Goal: Information Seeking & Learning: Learn about a topic

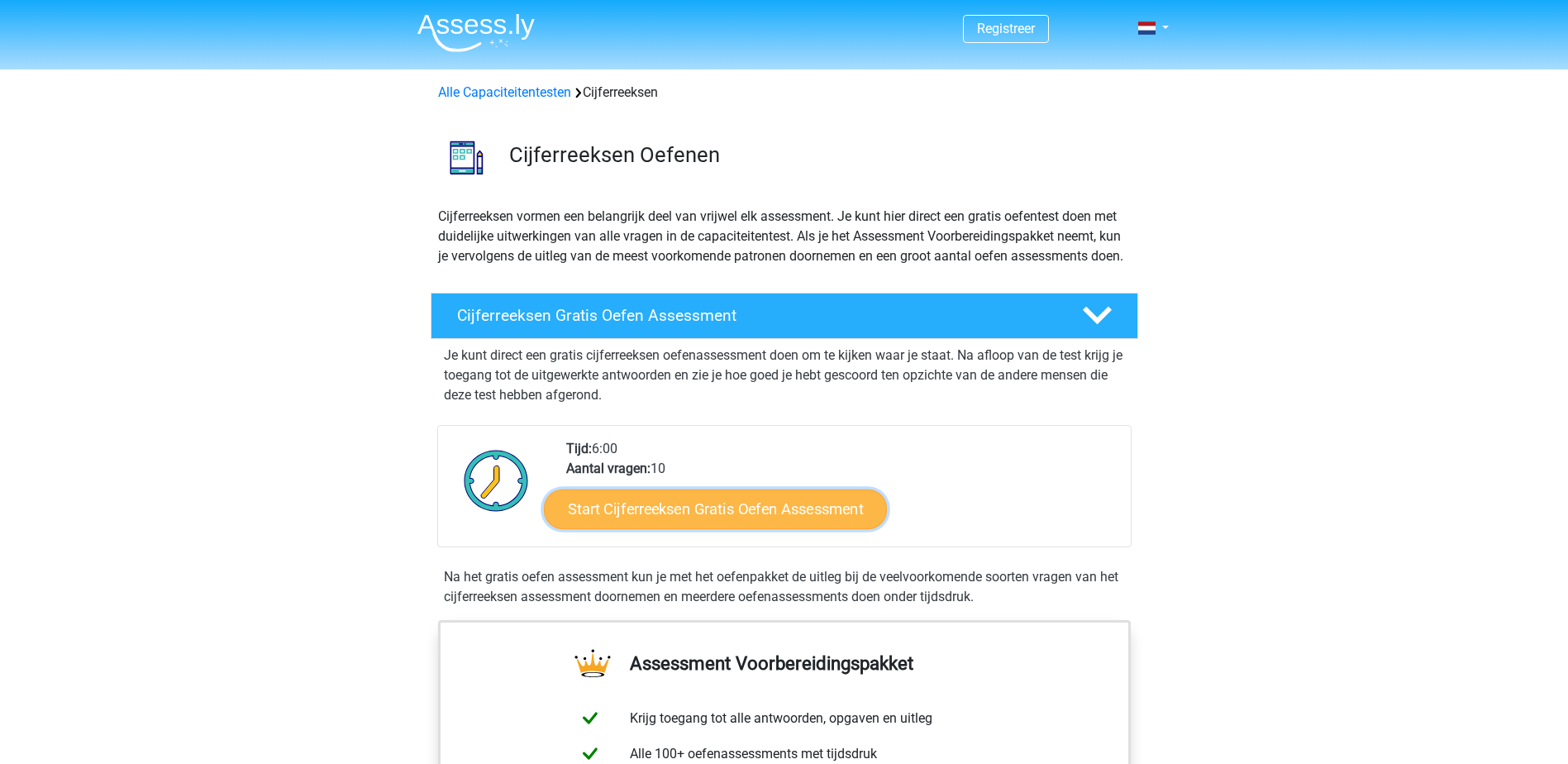
click at [778, 528] on link "Start Cijferreeksen Gratis Oefen Assessment" at bounding box center [715, 508] width 343 height 40
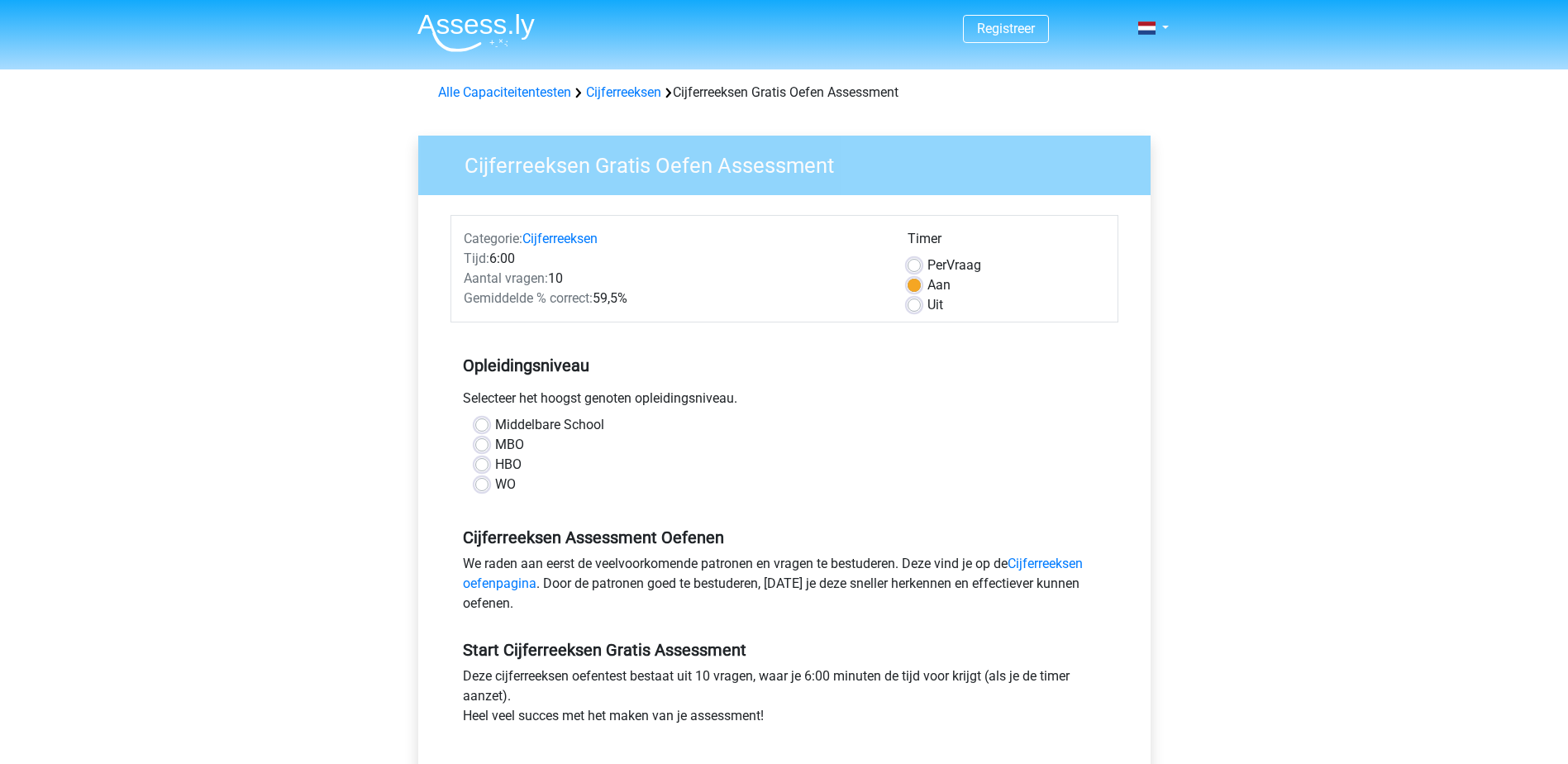
click at [485, 492] on div "WO" at bounding box center [784, 485] width 618 height 19
click at [495, 485] on label "WO" at bounding box center [505, 485] width 20 height 19
click at [482, 485] on input "WO" at bounding box center [482, 483] width 13 height 17
radio input "true"
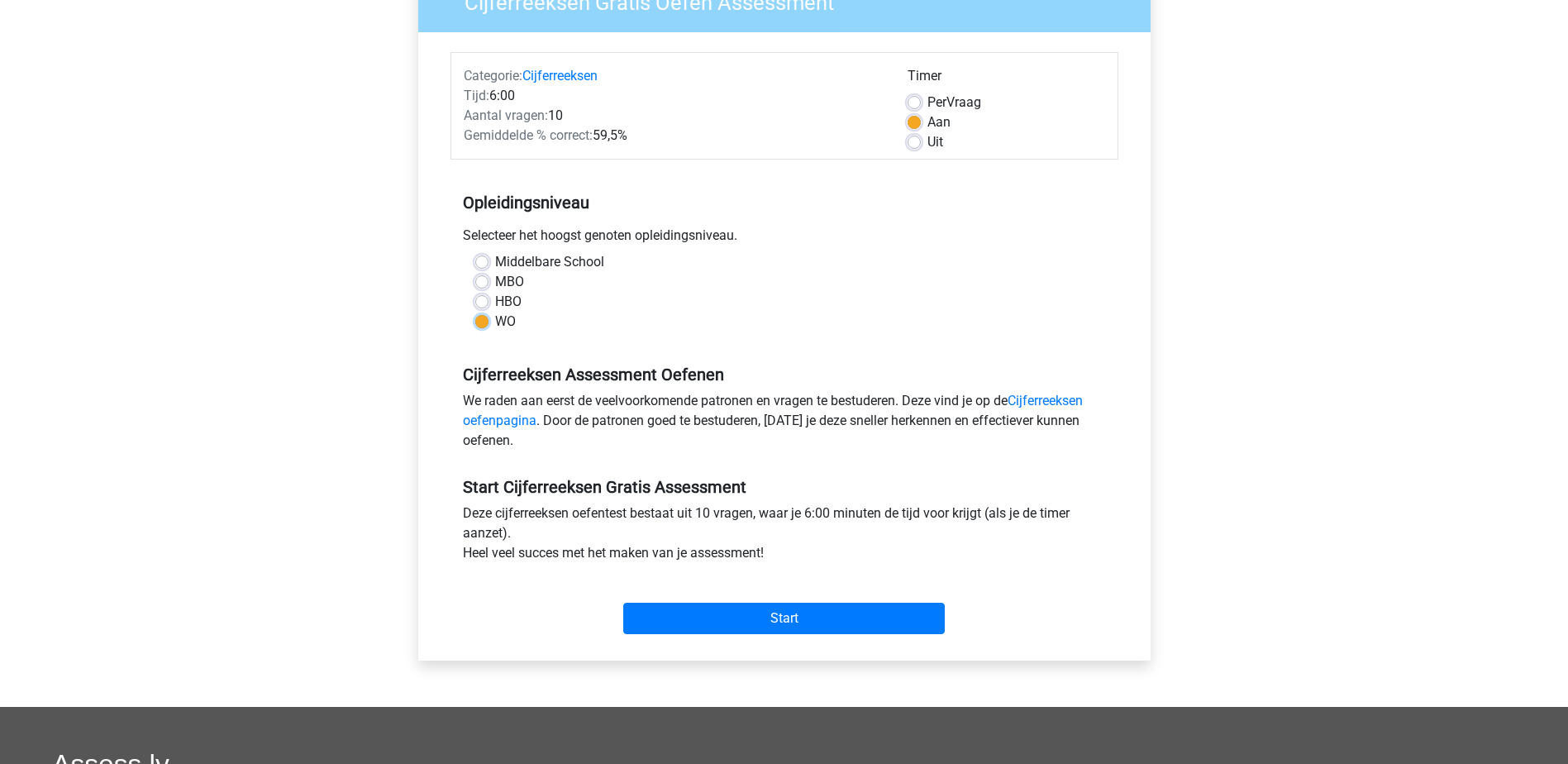
scroll to position [496, 0]
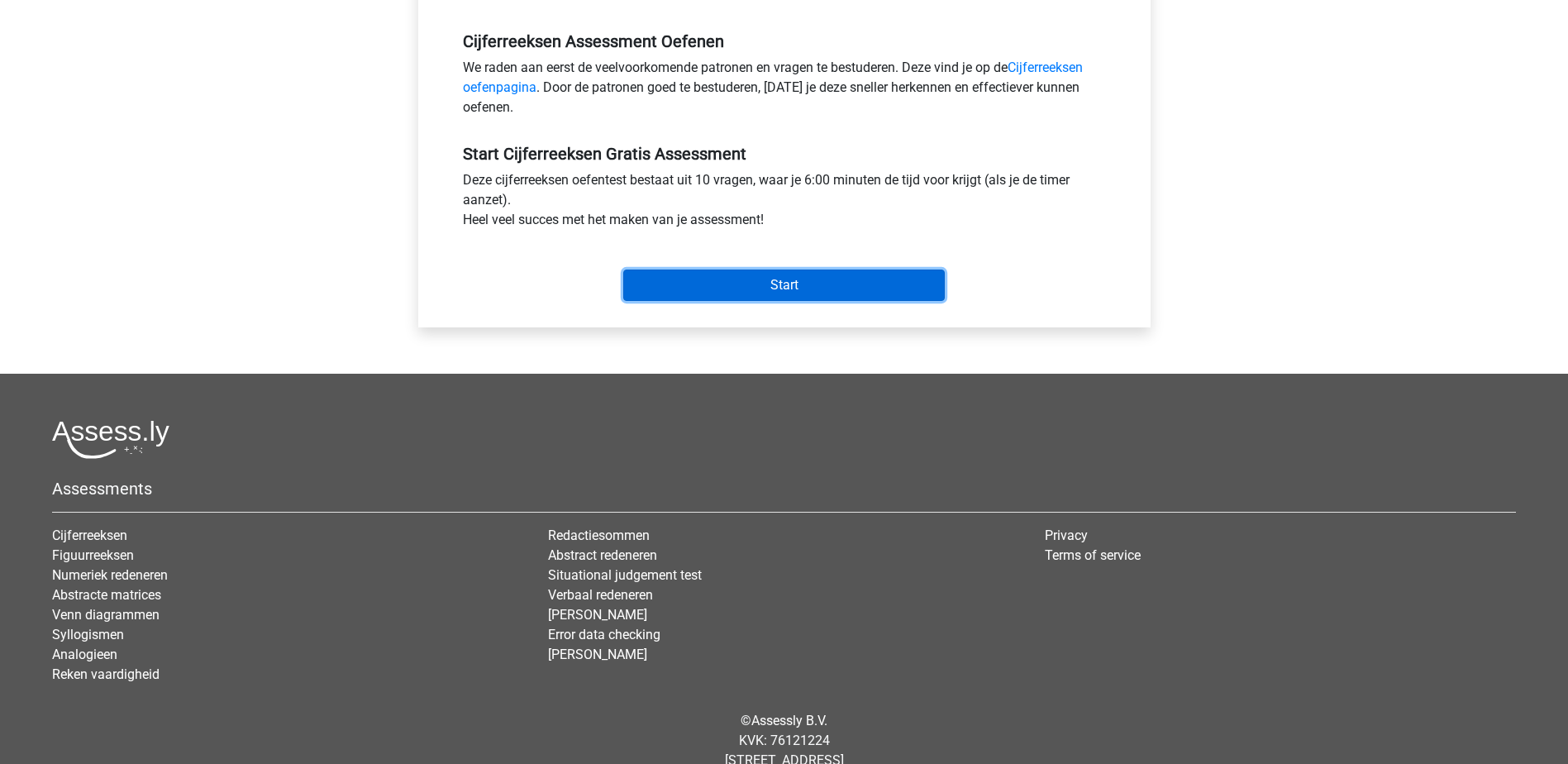
click at [776, 285] on input "Start" at bounding box center [784, 286] width 322 height 32
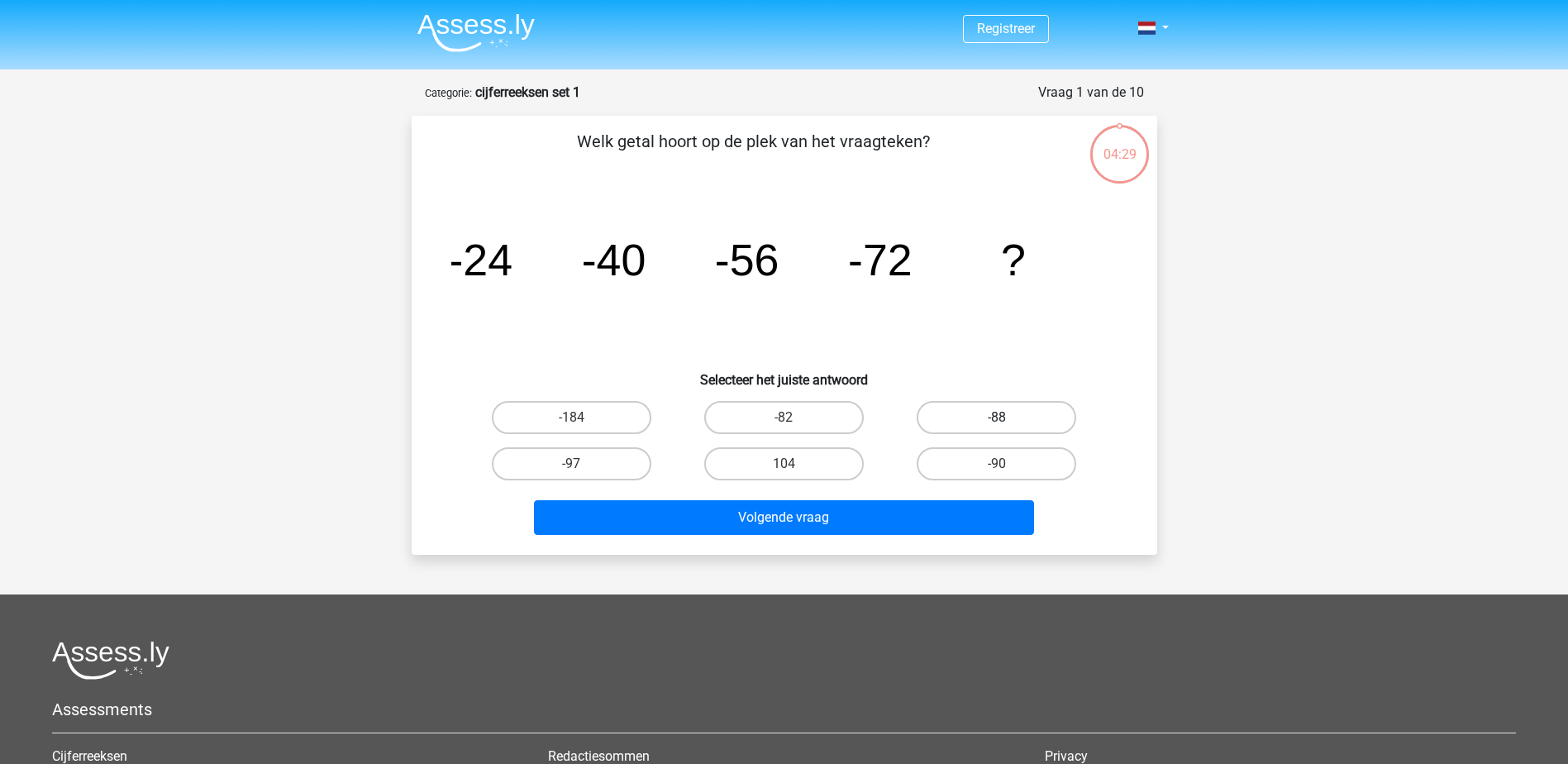
click at [1056, 418] on label "-88" at bounding box center [997, 416] width 159 height 33
click at [1008, 418] on input "-88" at bounding box center [1002, 423] width 11 height 11
radio input "true"
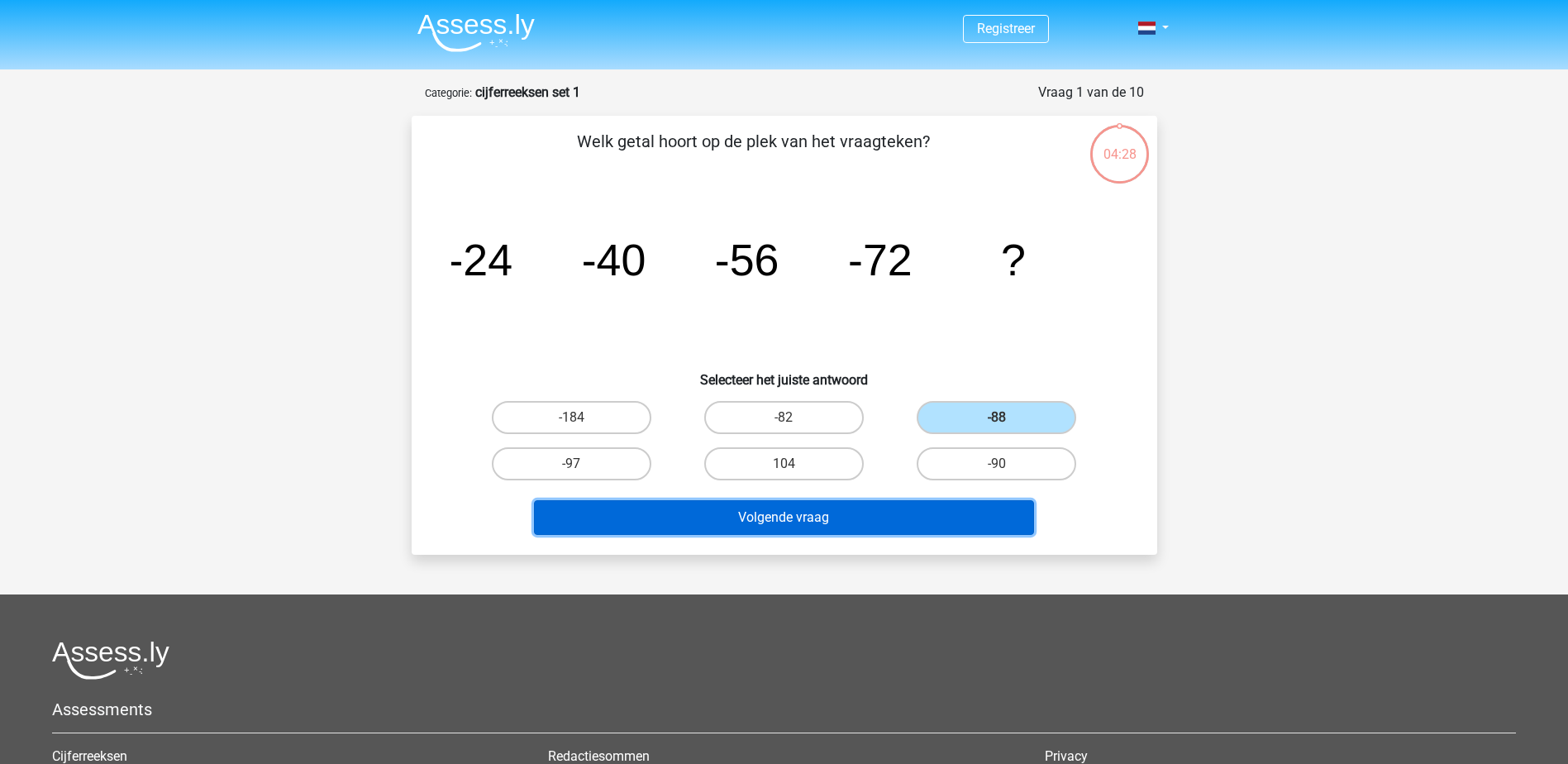
click at [935, 526] on button "Volgende vraag" at bounding box center [784, 517] width 501 height 34
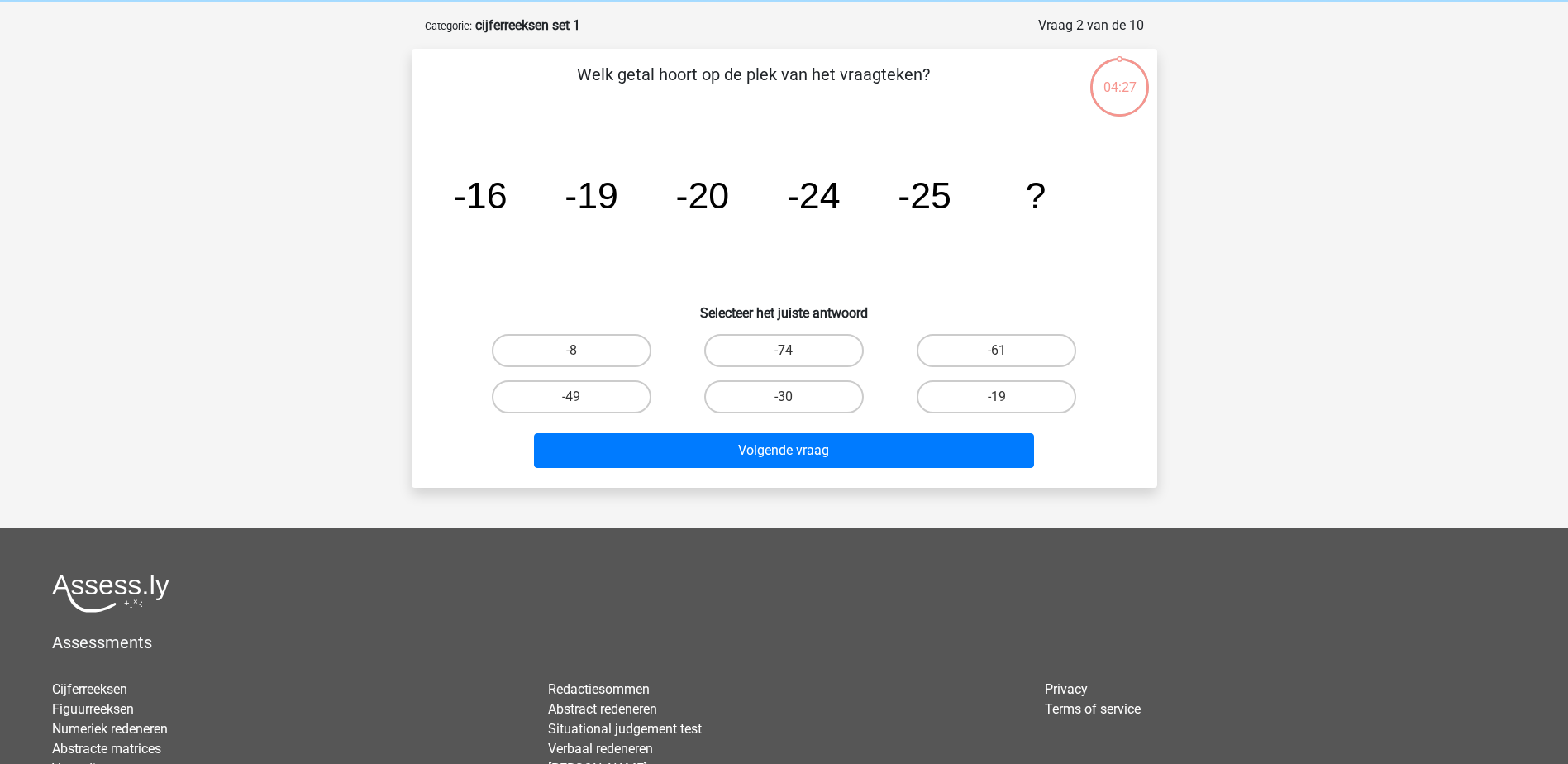
scroll to position [82, 0]
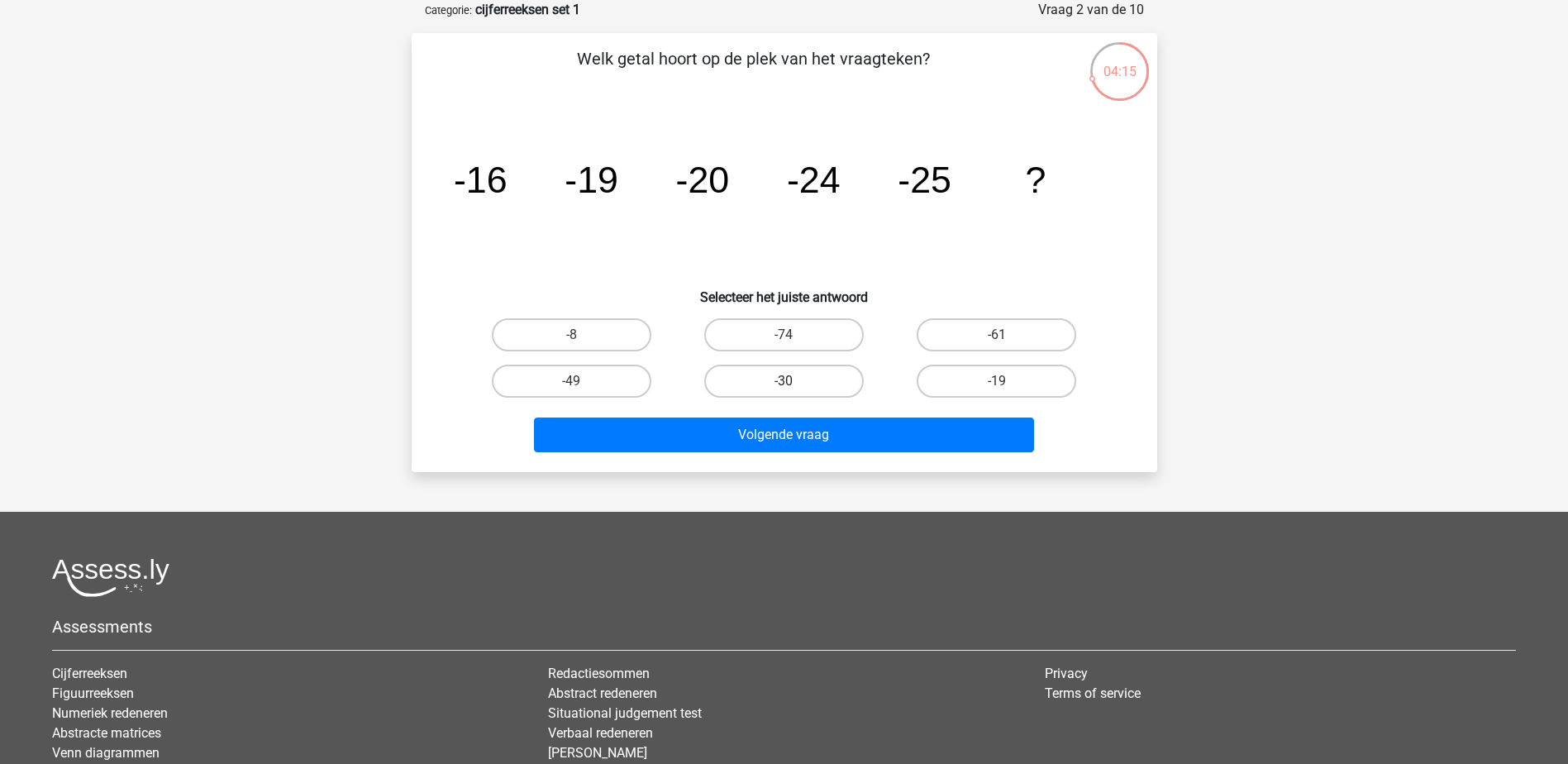
click at [777, 376] on label "-30" at bounding box center [784, 380] width 159 height 33
click at [784, 381] on input "-30" at bounding box center [789, 386] width 11 height 11
radio input "true"
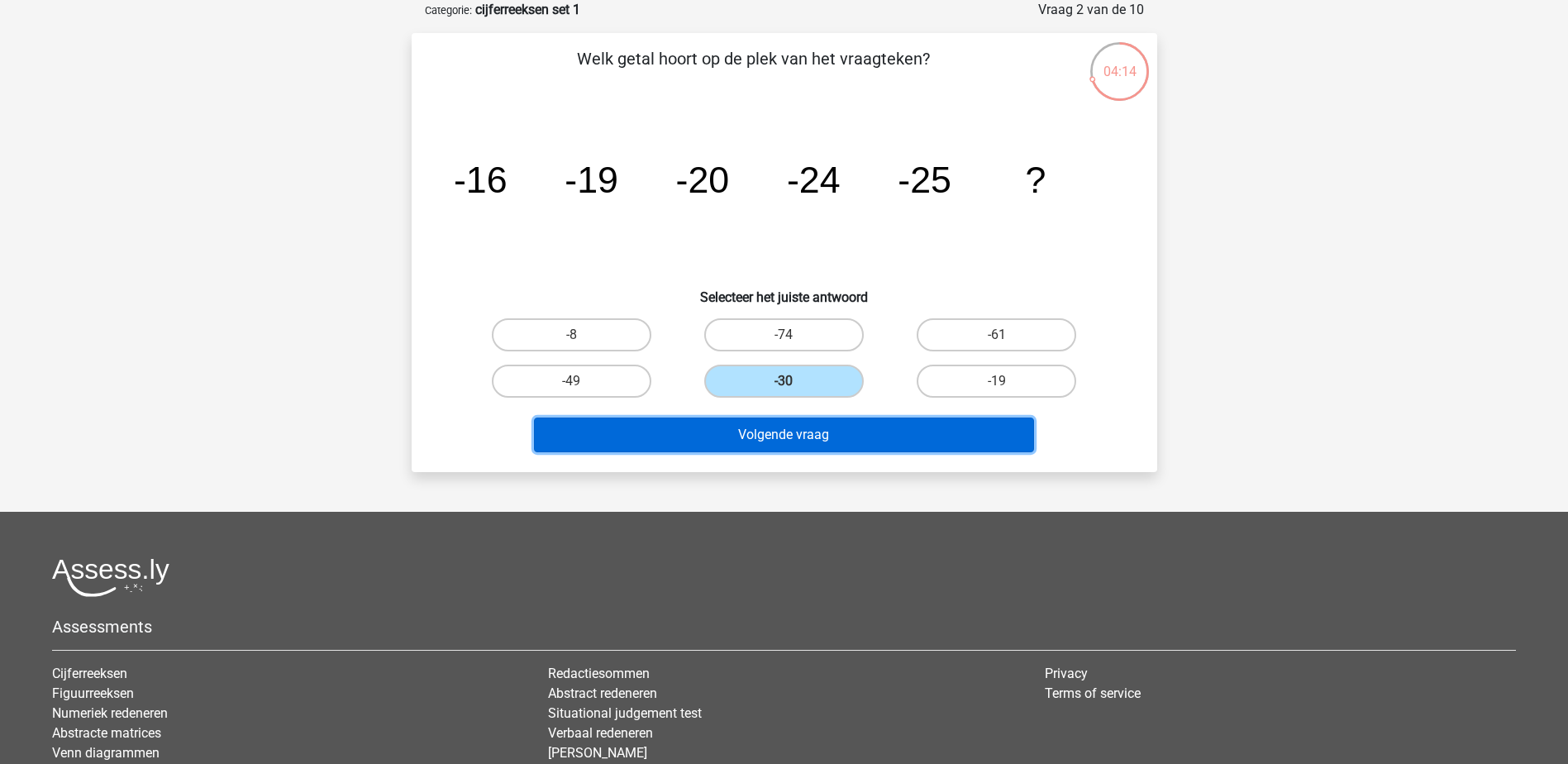
click at [777, 429] on button "Volgende vraag" at bounding box center [784, 434] width 501 height 34
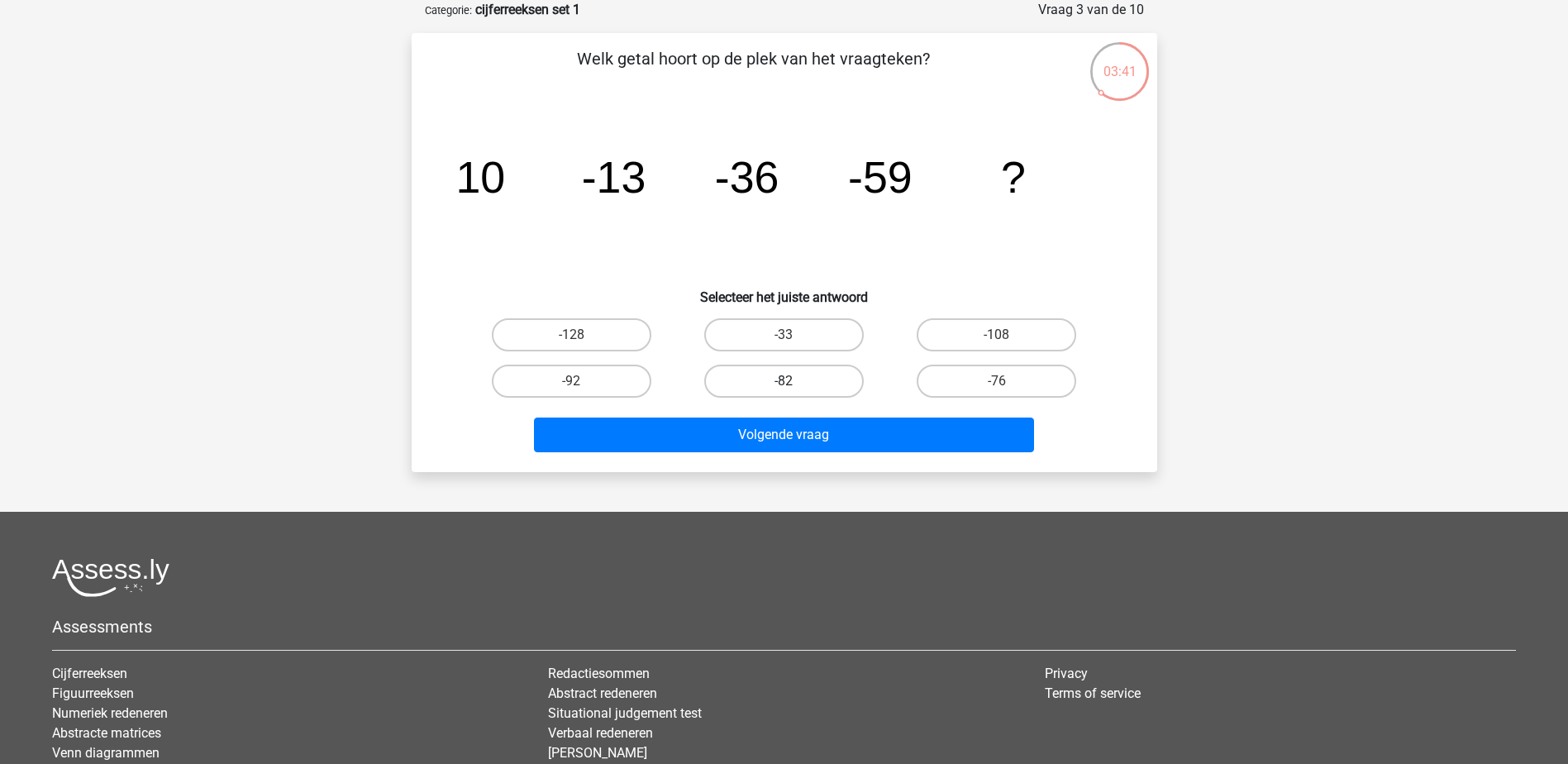
click at [801, 386] on label "-82" at bounding box center [784, 380] width 159 height 33
click at [794, 386] on input "-82" at bounding box center [789, 386] width 11 height 11
radio input "true"
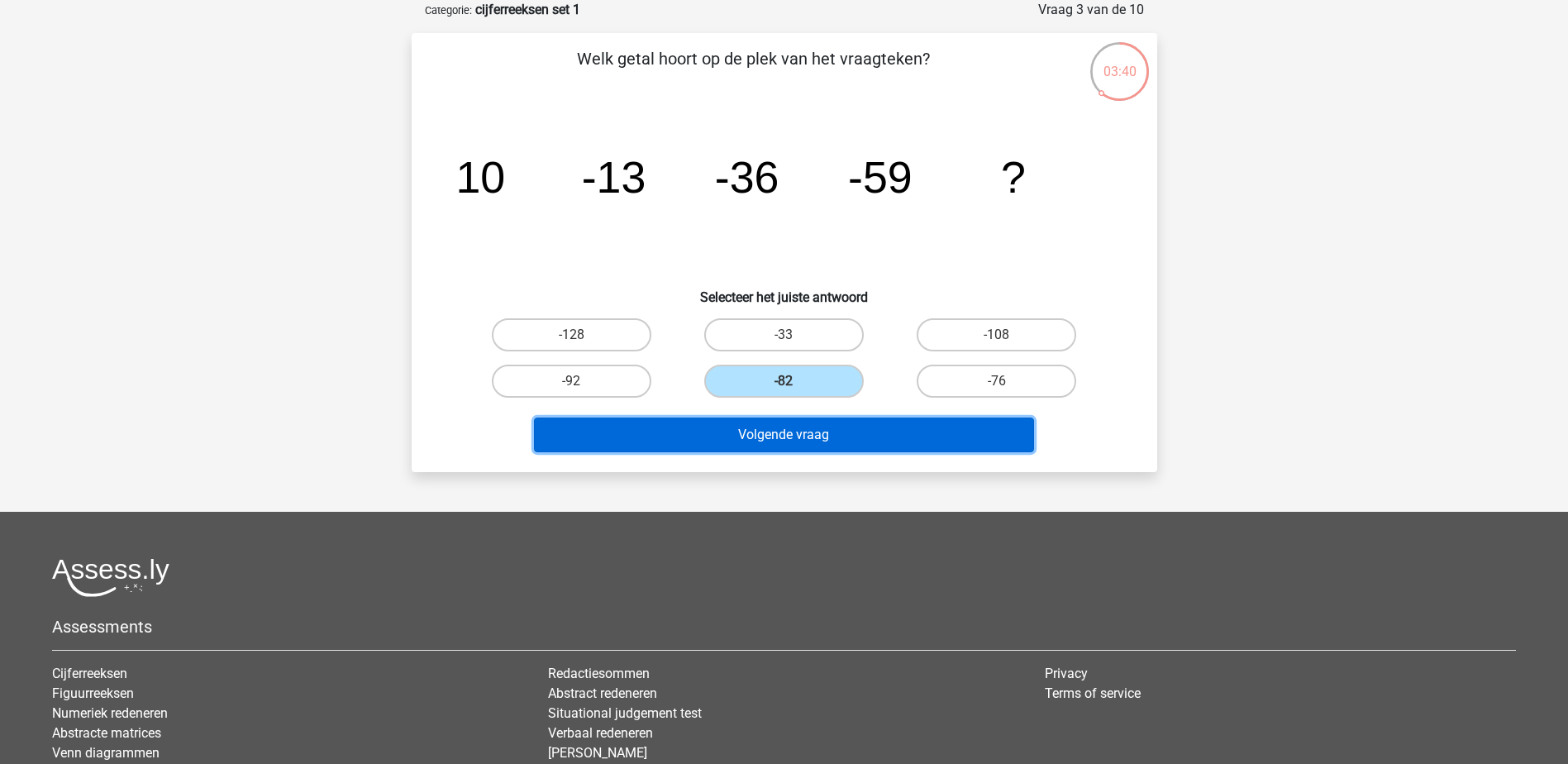
click at [880, 433] on button "Volgende vraag" at bounding box center [784, 434] width 501 height 34
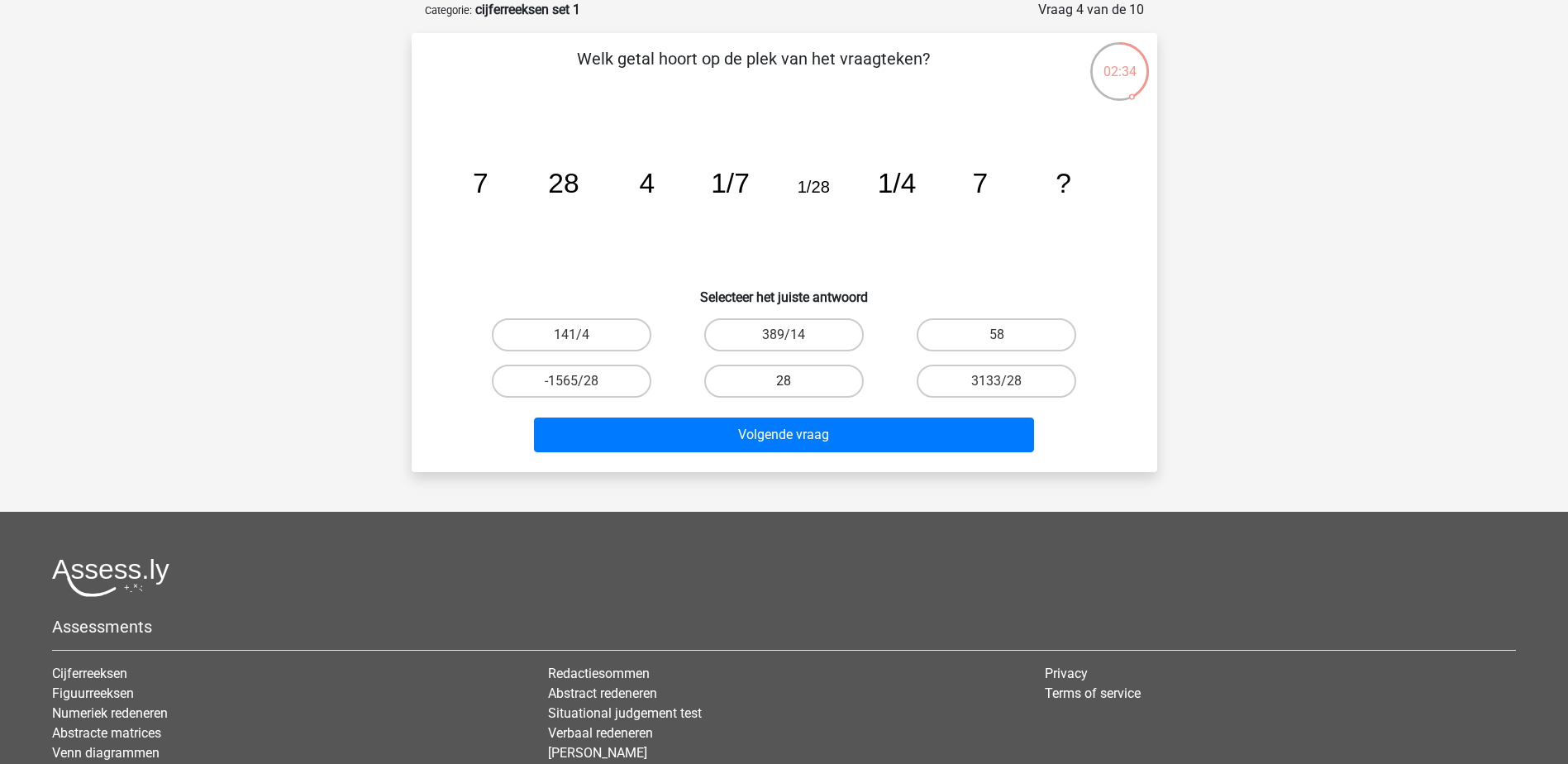
click at [818, 375] on label "28" at bounding box center [784, 380] width 159 height 33
click at [794, 381] on input "28" at bounding box center [789, 386] width 11 height 11
radio input "true"
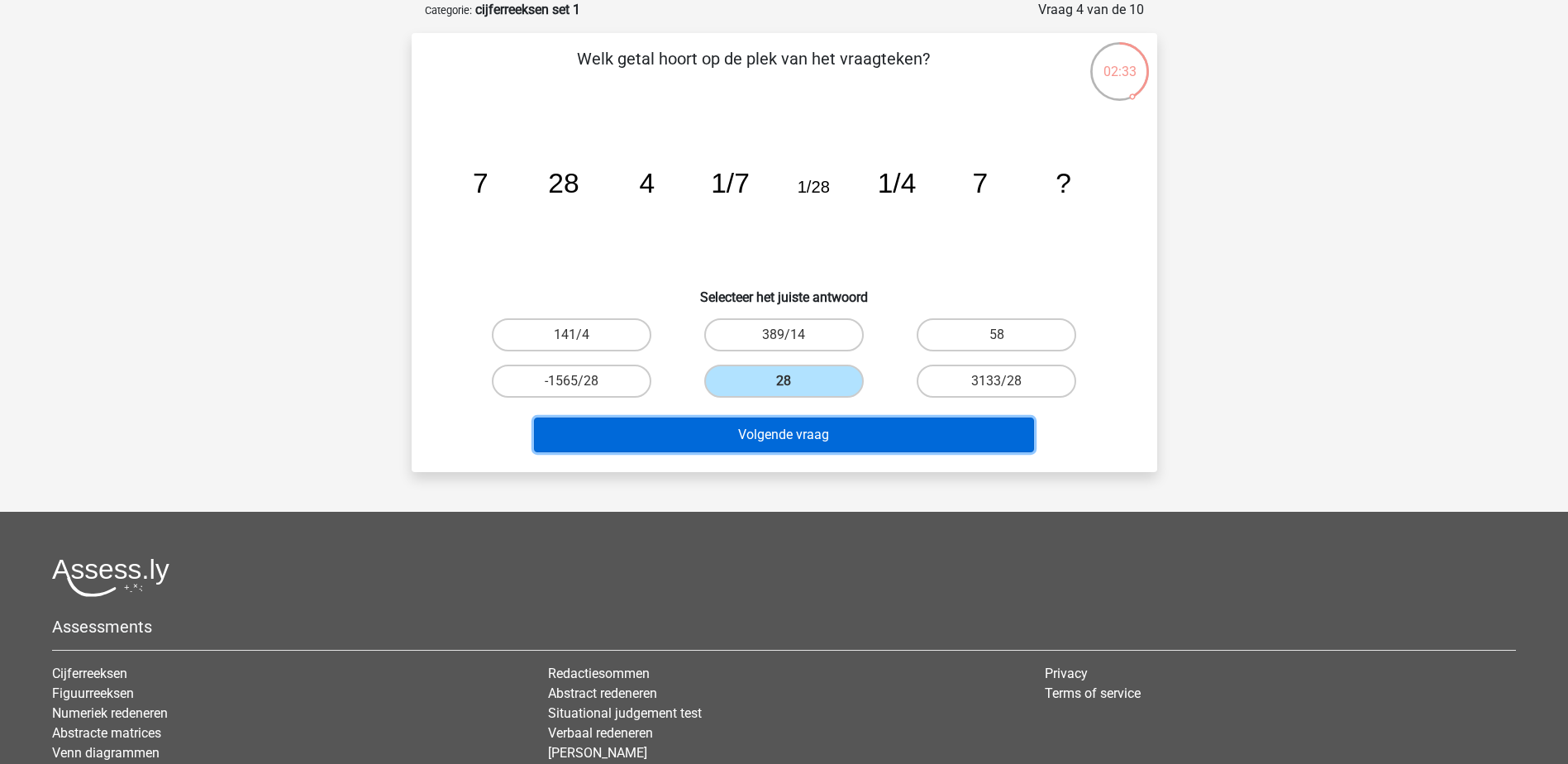
click at [837, 434] on button "Volgende vraag" at bounding box center [784, 434] width 501 height 34
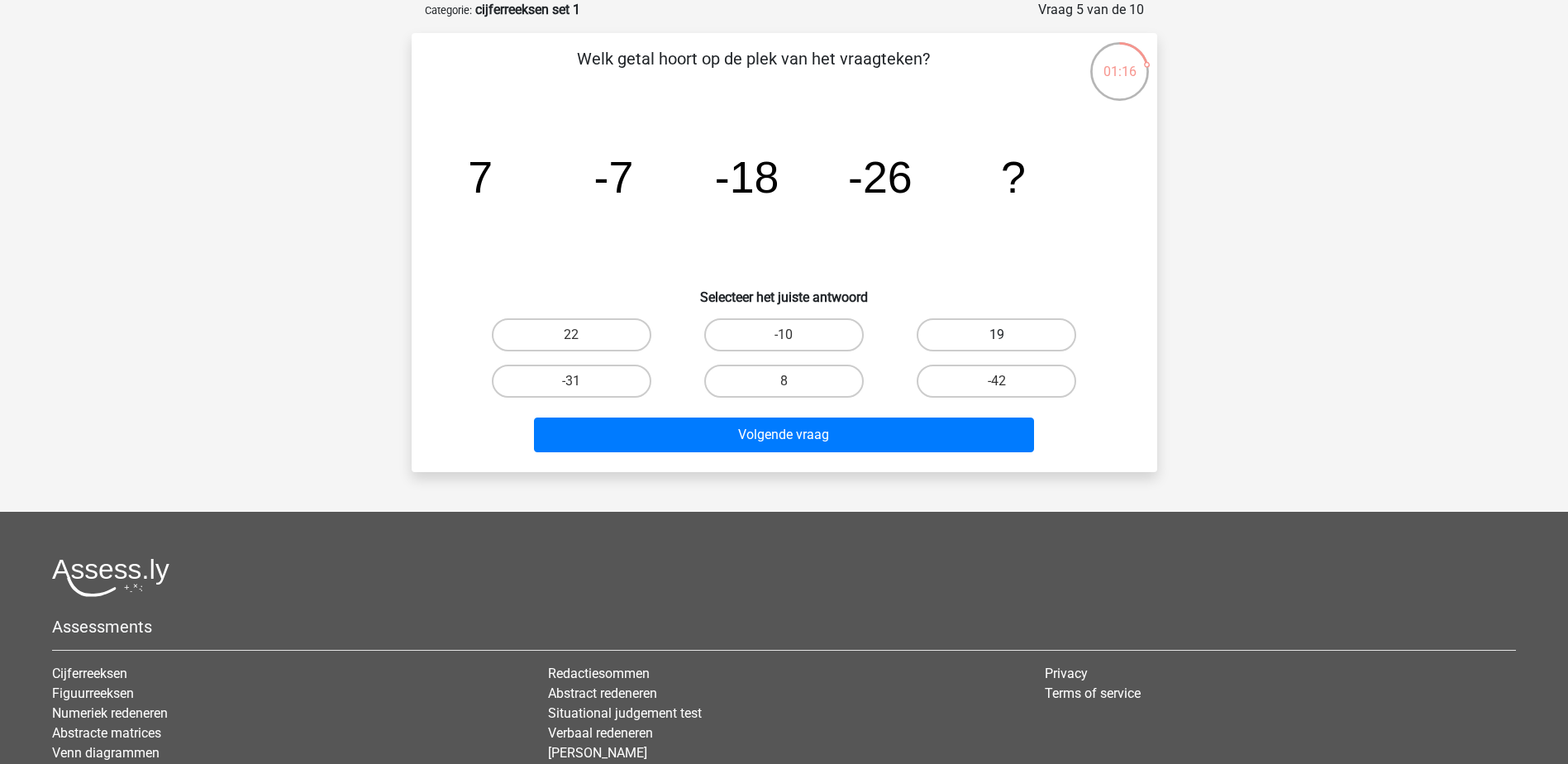
click at [962, 327] on label "19" at bounding box center [997, 334] width 159 height 33
click at [997, 335] on input "19" at bounding box center [1002, 340] width 11 height 11
radio input "true"
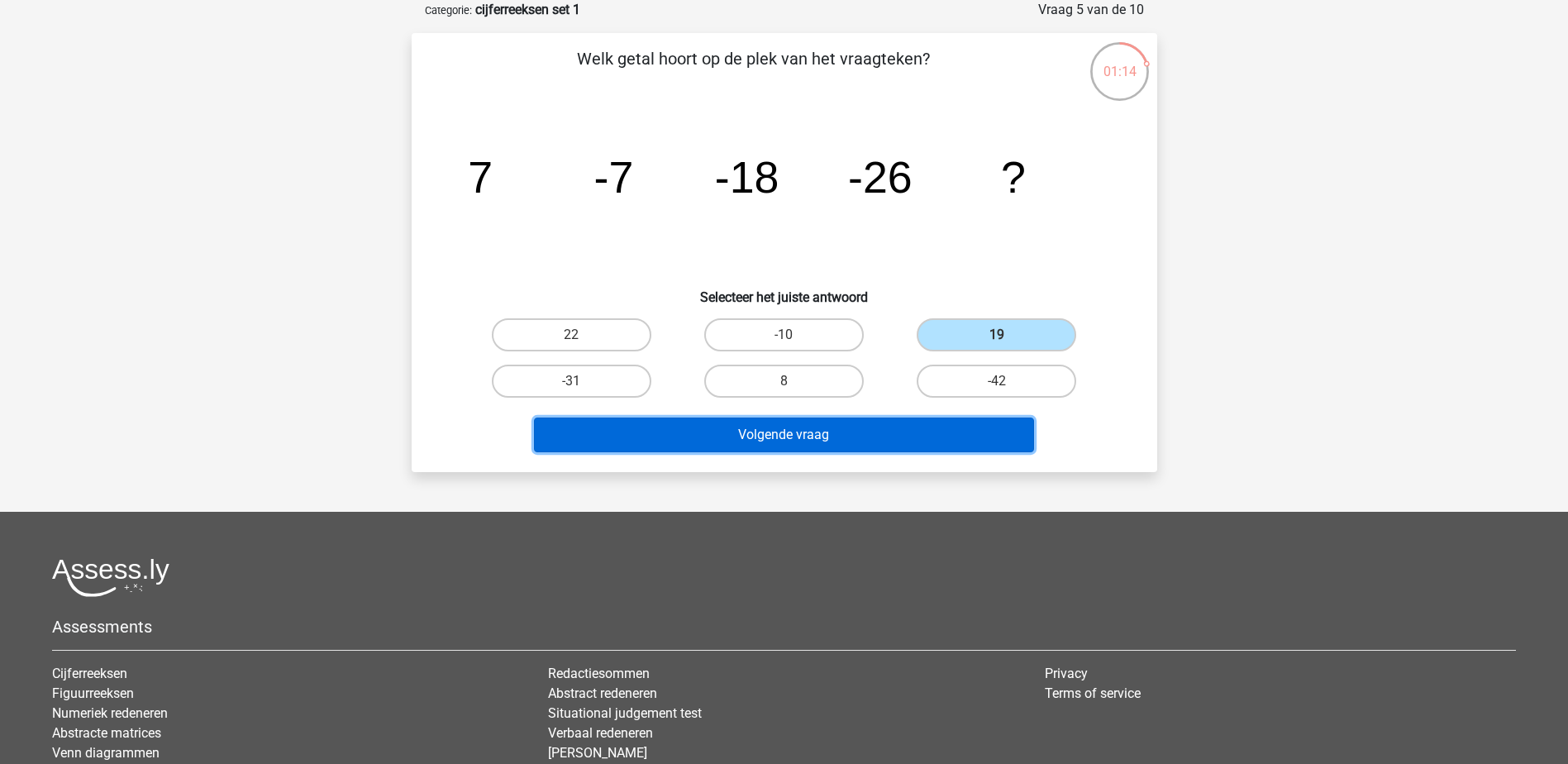
click at [923, 423] on button "Volgende vraag" at bounding box center [784, 434] width 501 height 34
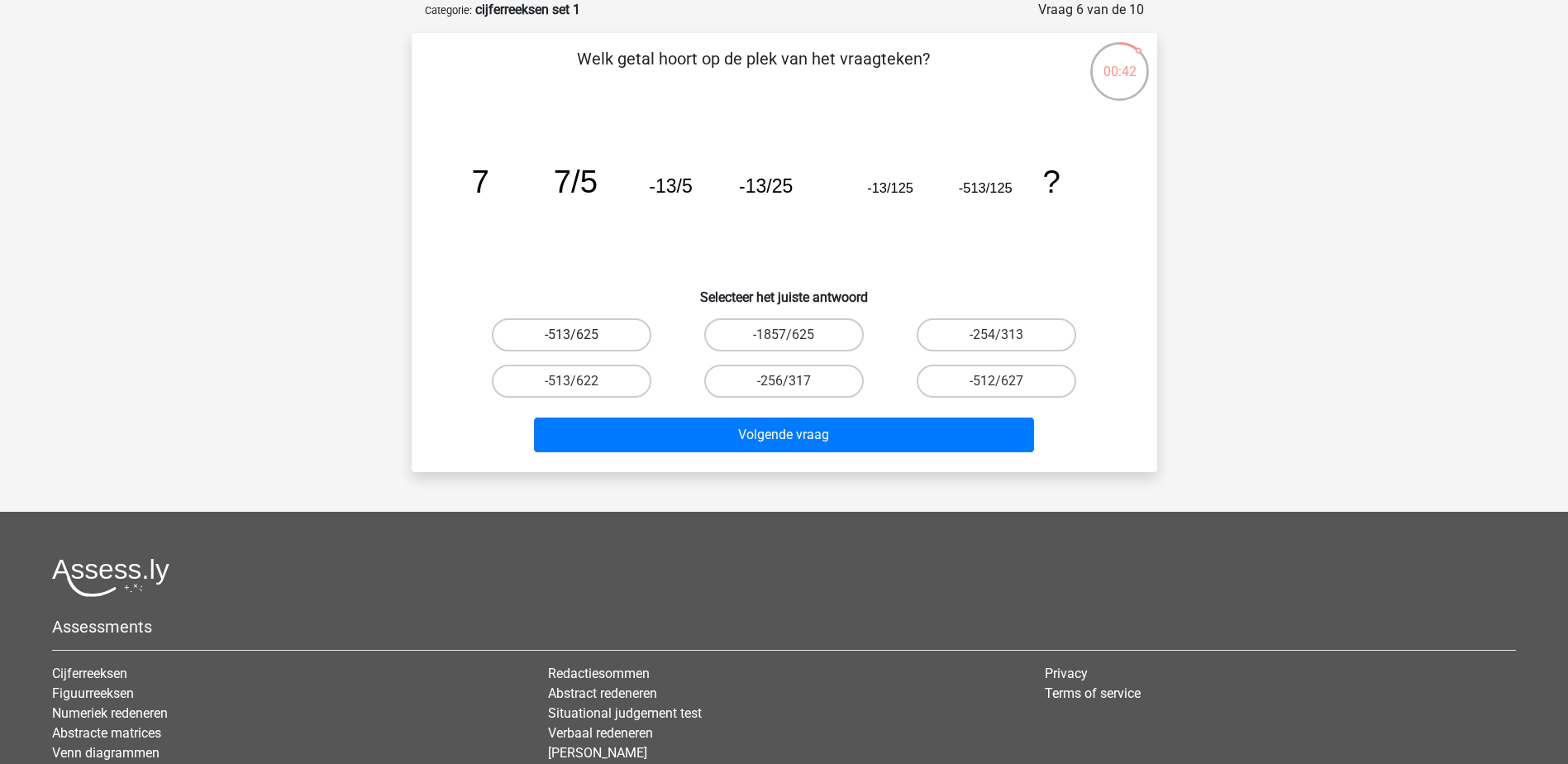
click at [603, 340] on label "-513/625" at bounding box center [571, 334] width 159 height 33
click at [582, 340] on input "-513/625" at bounding box center [577, 340] width 11 height 11
radio input "true"
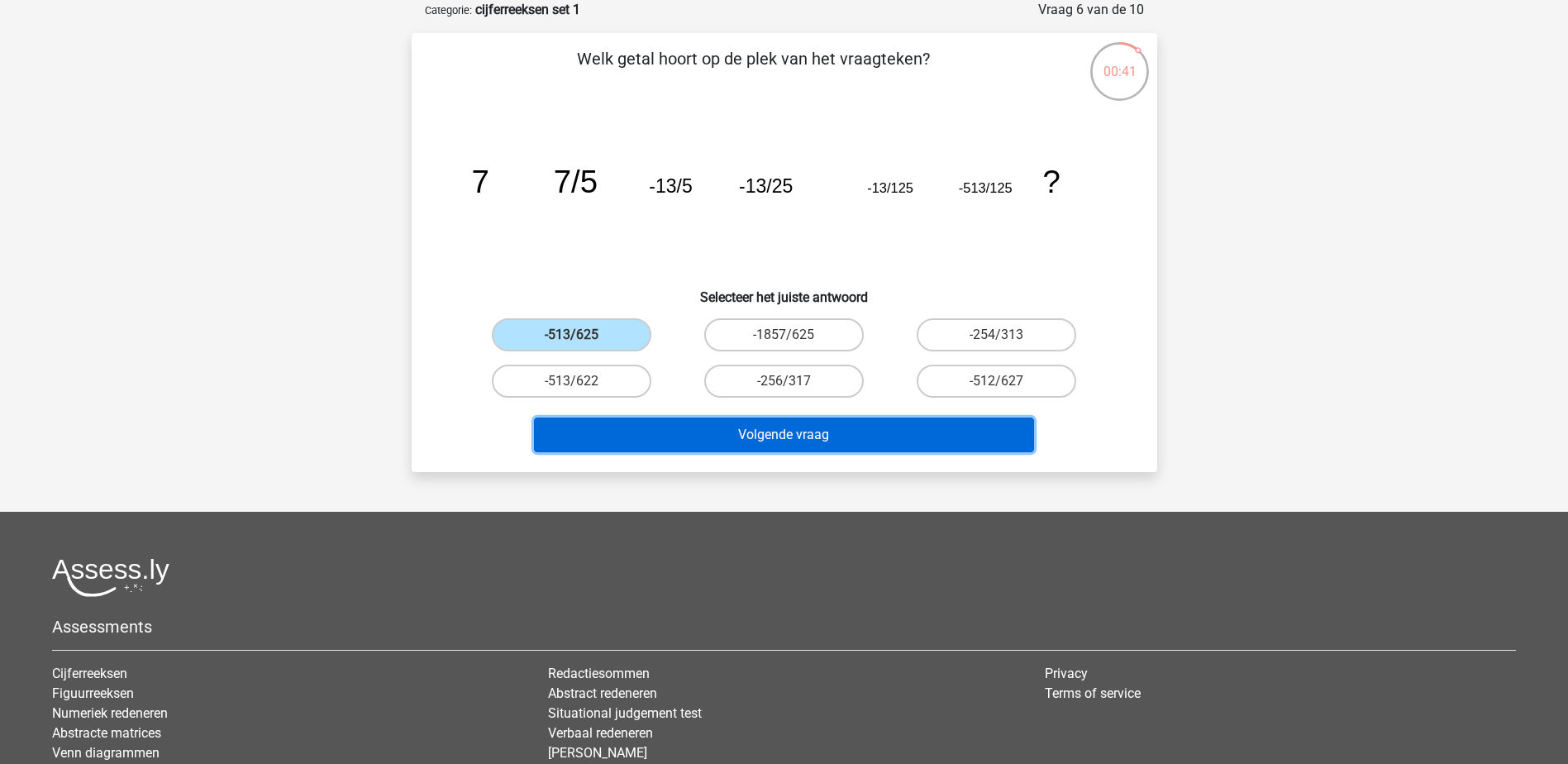
click at [767, 441] on button "Volgende vraag" at bounding box center [784, 434] width 501 height 34
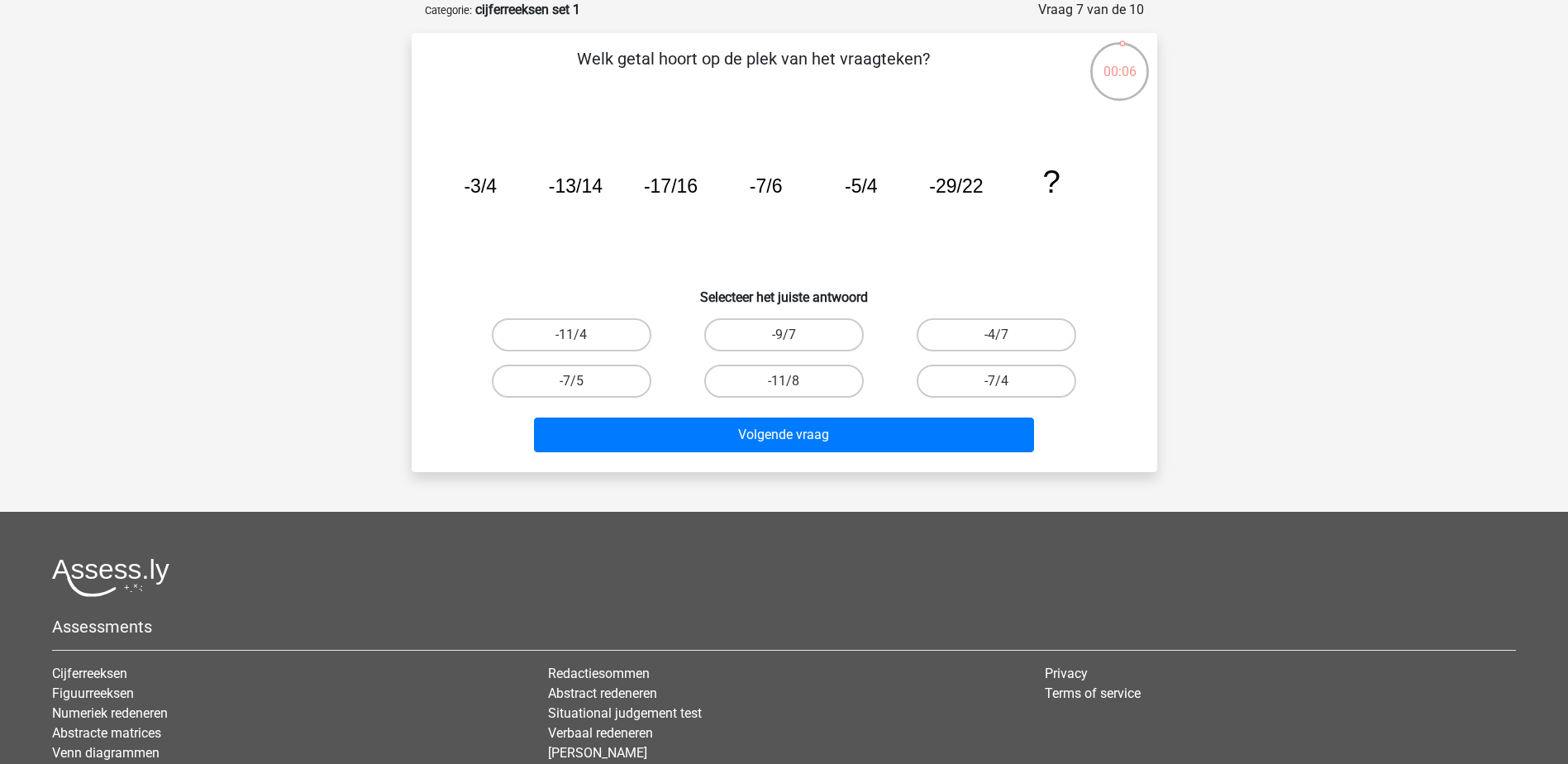
click at [997, 391] on input "-7/4" at bounding box center [1002, 386] width 11 height 11
radio input "true"
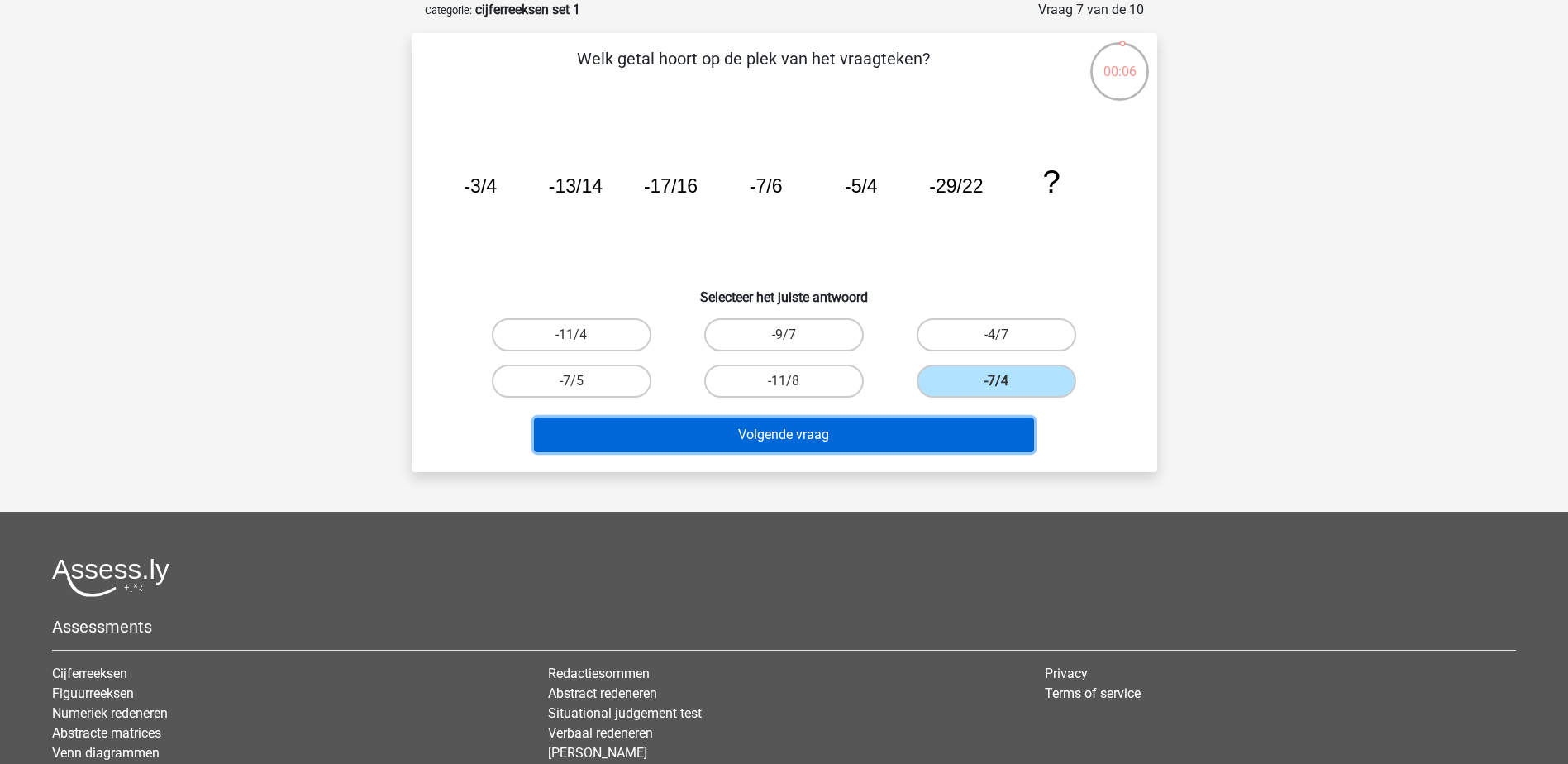
click at [989, 418] on button "Volgende vraag" at bounding box center [784, 434] width 501 height 34
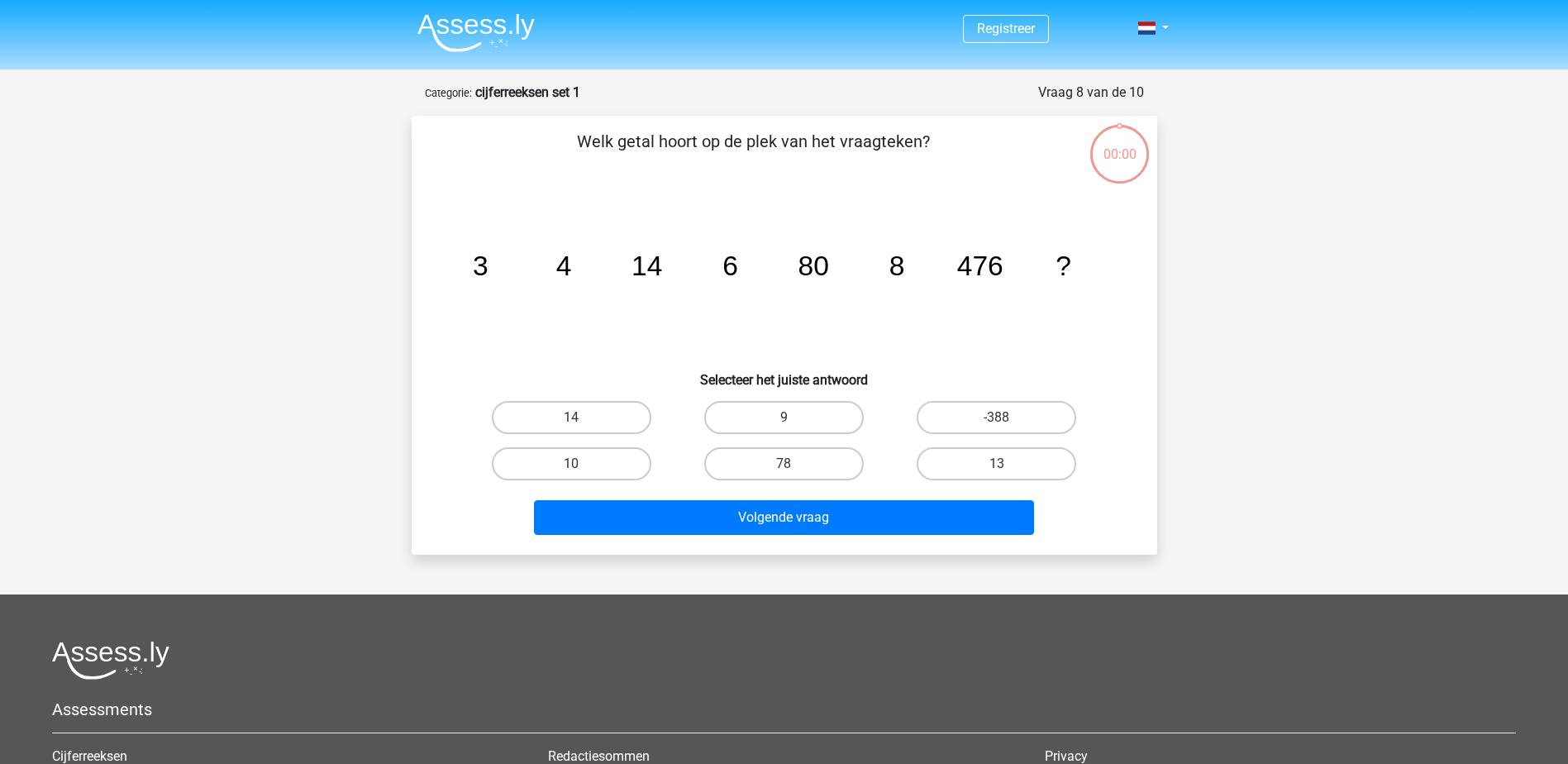
scroll to position [82, 0]
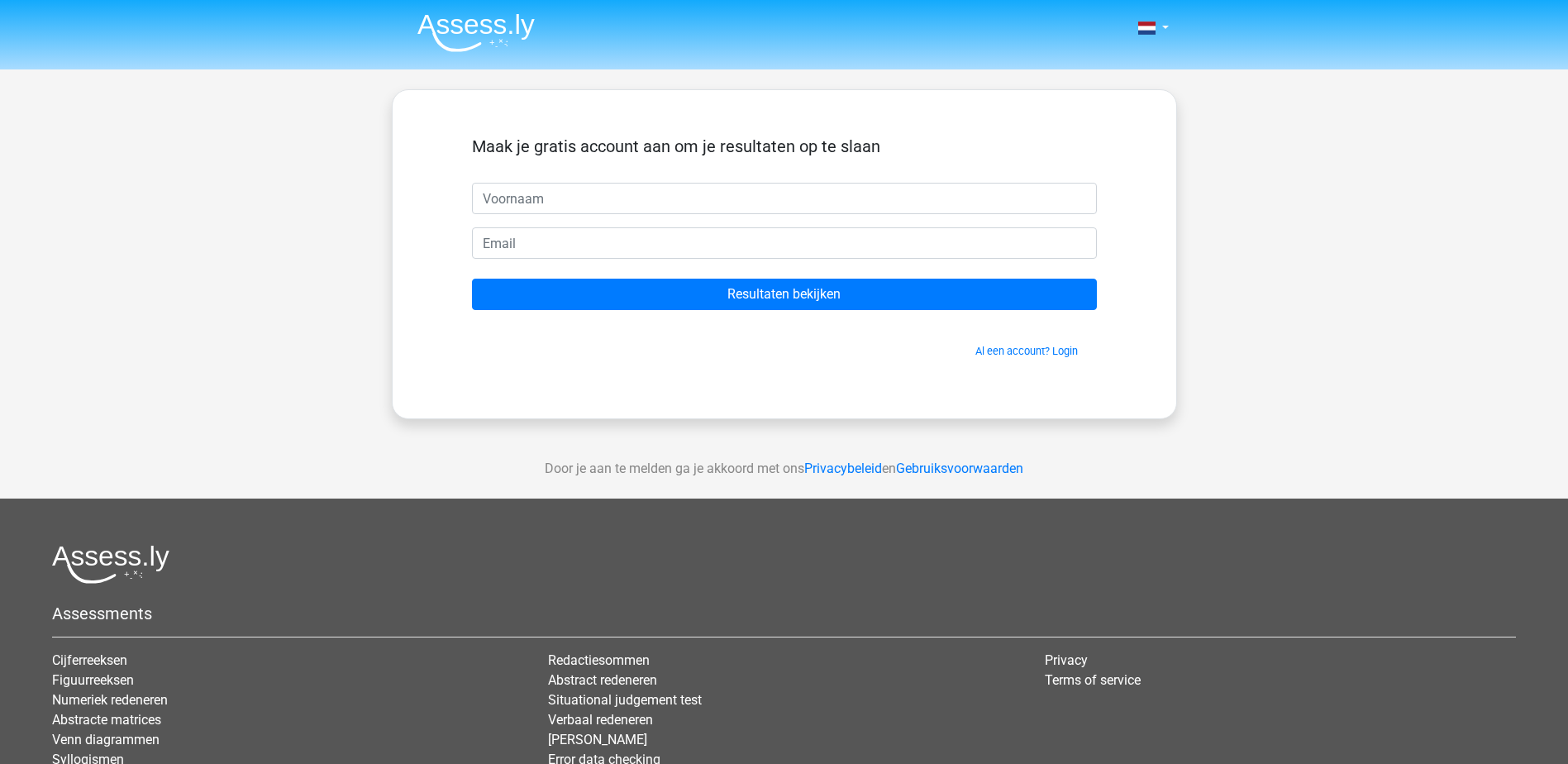
click at [665, 211] on input "text" at bounding box center [784, 199] width 625 height 32
type input "Mechteld"
click at [581, 244] on input "email" at bounding box center [784, 243] width 625 height 32
type input "[EMAIL_ADDRESS][DOMAIN_NAME]"
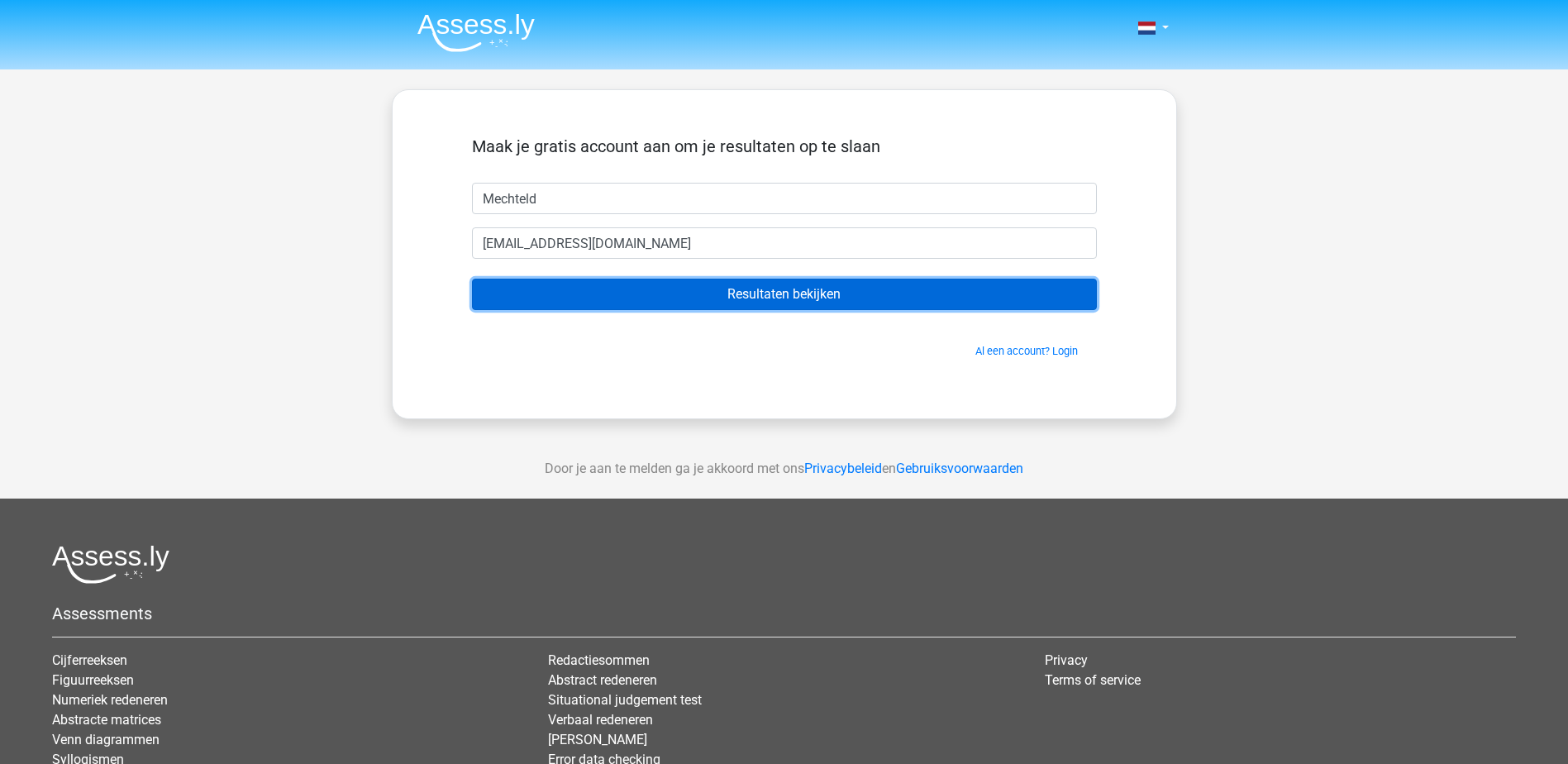
click at [690, 294] on input "Resultaten bekijken" at bounding box center [784, 294] width 625 height 32
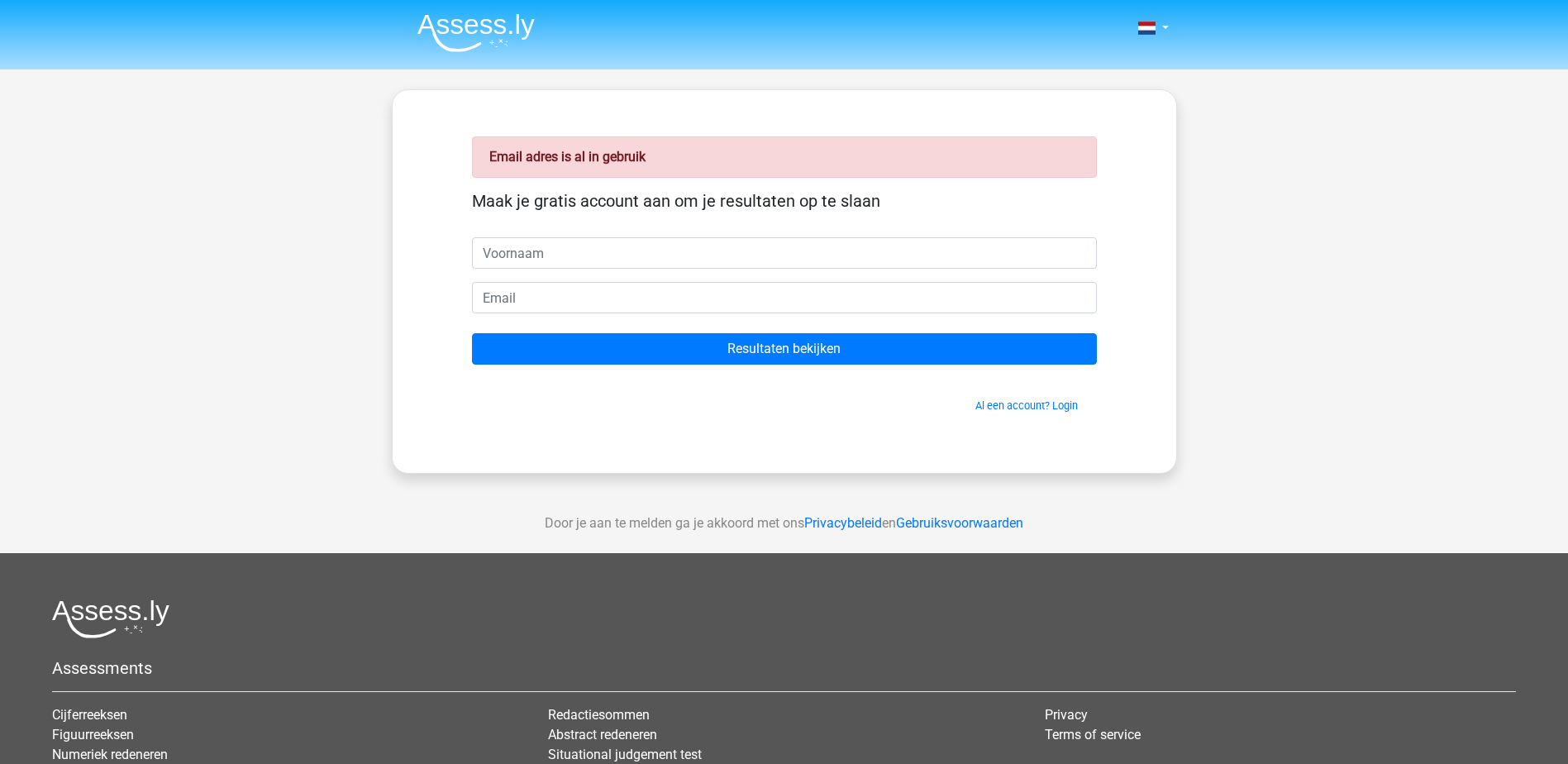
click at [491, 41] on img at bounding box center [476, 33] width 118 height 39
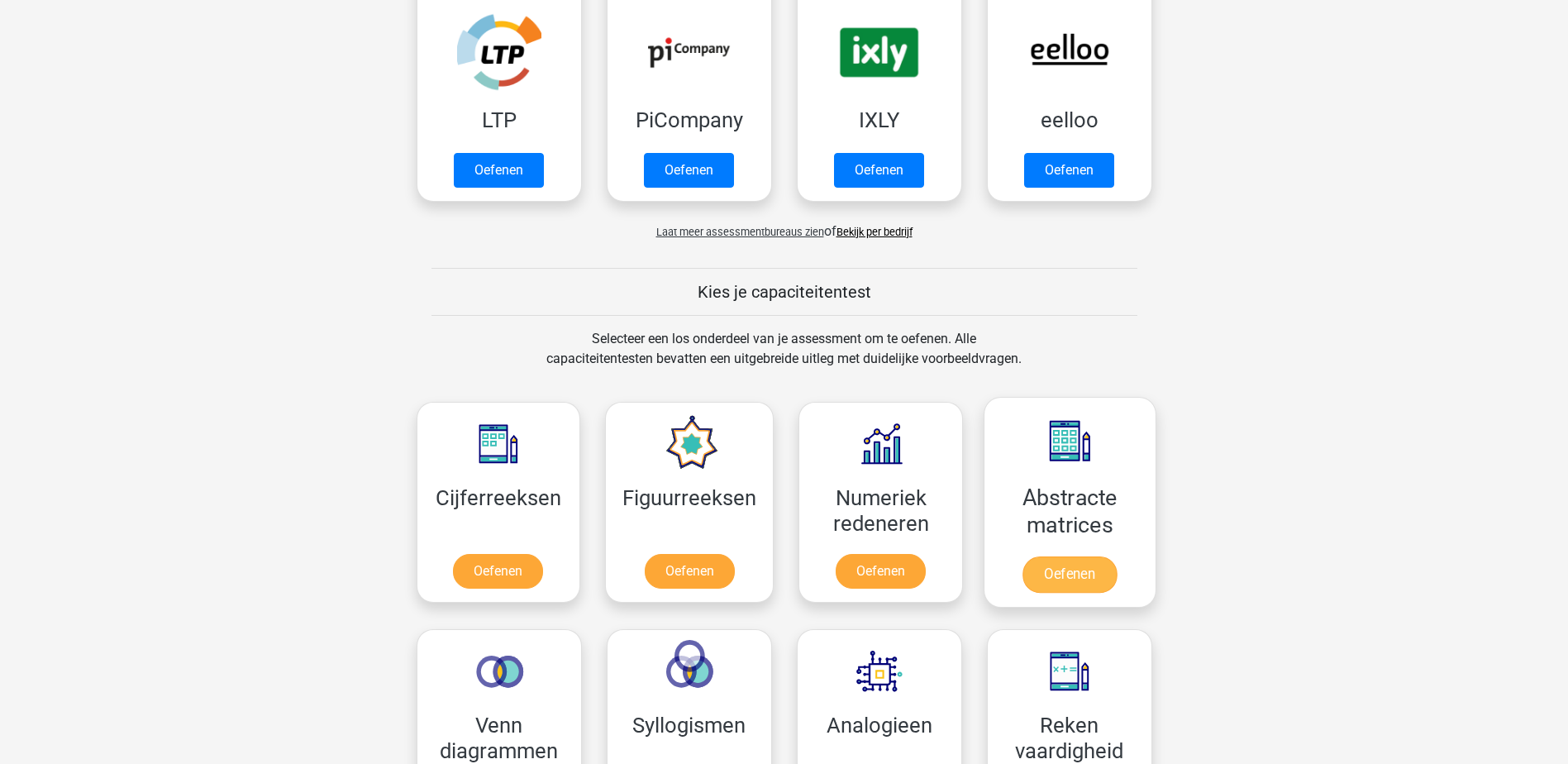
scroll to position [413, 0]
